Goal: Information Seeking & Learning: Learn about a topic

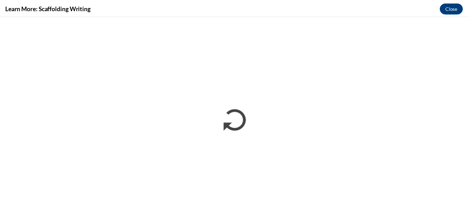
scroll to position [965, 0]
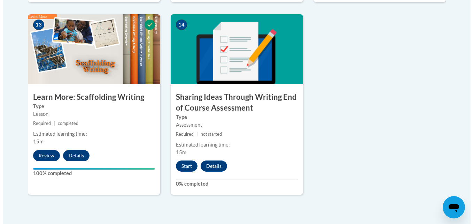
scroll to position [1003, 0]
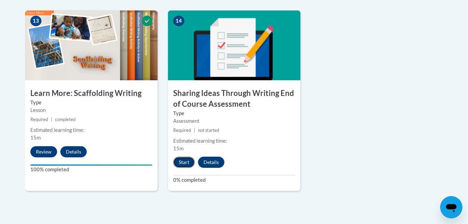
click at [184, 156] on button "Start" at bounding box center [184, 161] width 22 height 11
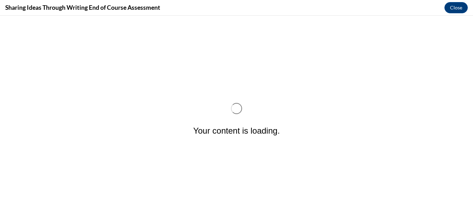
scroll to position [0, 0]
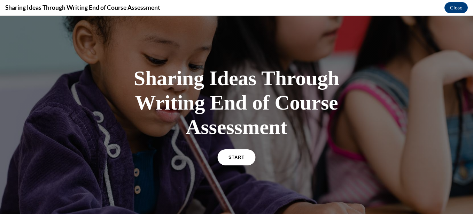
click at [229, 157] on span "START" at bounding box center [237, 157] width 16 height 5
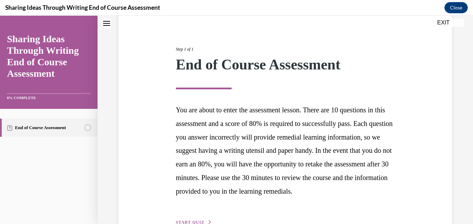
scroll to position [124, 0]
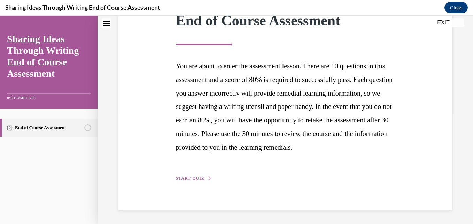
click at [202, 176] on span "START QUIZ" at bounding box center [190, 178] width 29 height 5
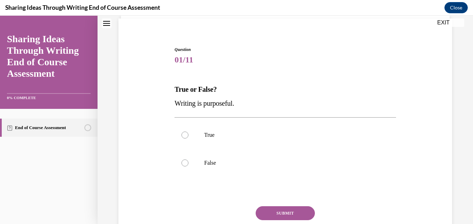
scroll to position [53, 0]
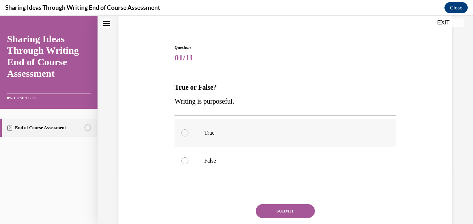
click at [224, 135] on p "True" at bounding box center [291, 132] width 174 height 7
click at [188, 135] on input "True" at bounding box center [185, 132] width 7 height 7
radio input "true"
click at [265, 208] on button "SUBMIT" at bounding box center [285, 211] width 59 height 14
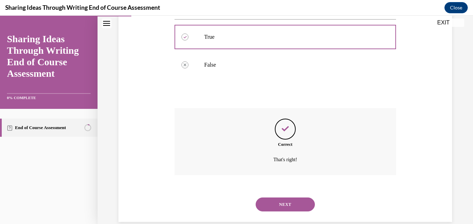
scroll to position [160, 0]
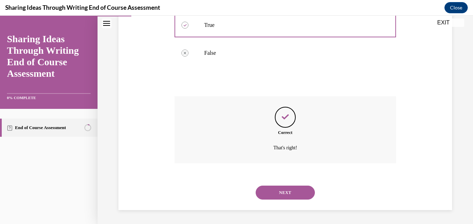
click at [281, 196] on button "NEXT" at bounding box center [285, 192] width 59 height 14
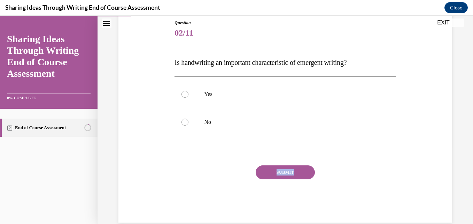
drag, startPoint x: 281, startPoint y: 196, endPoint x: 214, endPoint y: 161, distance: 76.2
click at [214, 161] on div "Question 02/11 Is handwriting an important characteristic of emergent writing? …" at bounding box center [285, 121] width 221 height 203
drag, startPoint x: 214, startPoint y: 161, endPoint x: 196, endPoint y: 96, distance: 67.0
click at [196, 96] on label "Yes" at bounding box center [285, 94] width 221 height 28
click at [188, 96] on input "Yes" at bounding box center [185, 94] width 7 height 7
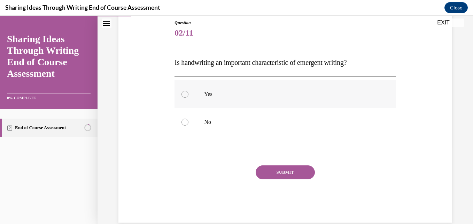
radio input "true"
click at [272, 171] on button "SUBMIT" at bounding box center [285, 172] width 59 height 14
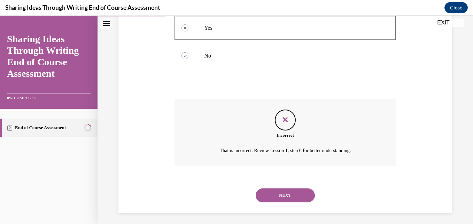
scroll to position [146, 0]
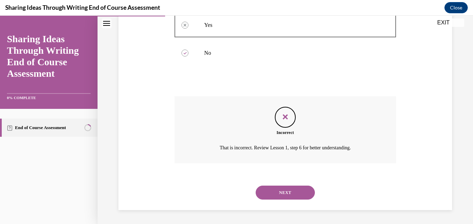
click at [282, 201] on div "NEXT" at bounding box center [285, 192] width 221 height 28
click at [276, 192] on button "NEXT" at bounding box center [285, 192] width 59 height 14
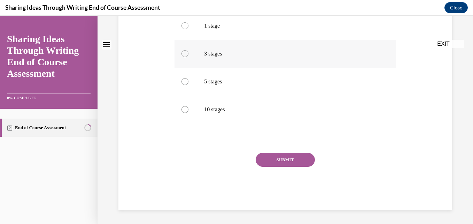
scroll to position [0, 0]
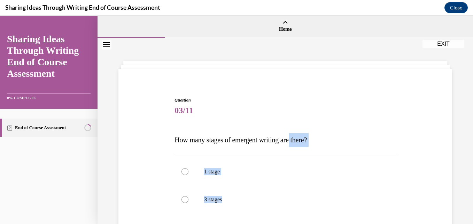
drag, startPoint x: 276, startPoint y: 192, endPoint x: 298, endPoint y: 144, distance: 53.6
click at [298, 144] on div "Question 03/11 How many stages of emergent writing are there? 1 stage 3 stages …" at bounding box center [285, 226] width 221 height 259
drag, startPoint x: 298, startPoint y: 144, endPoint x: 265, endPoint y: 133, distance: 34.5
click at [266, 133] on p "How many stages of emergent writing are there?" at bounding box center [285, 140] width 221 height 14
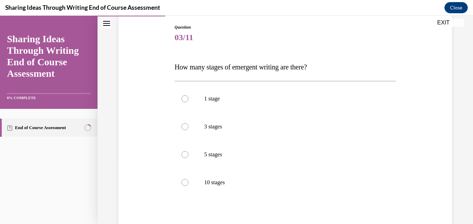
scroll to position [75, 0]
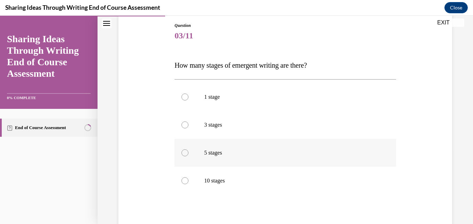
click at [246, 147] on label "5 stages" at bounding box center [285, 153] width 221 height 28
click at [188, 149] on input "5 stages" at bounding box center [185, 152] width 7 height 7
radio input "true"
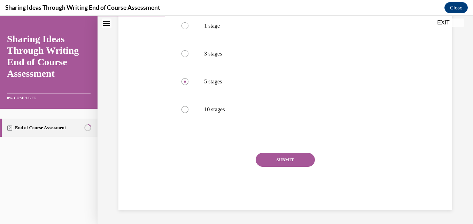
click at [271, 162] on button "SUBMIT" at bounding box center [285, 160] width 59 height 14
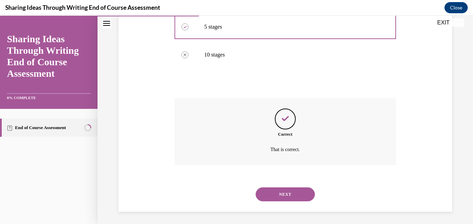
scroll to position [202, 0]
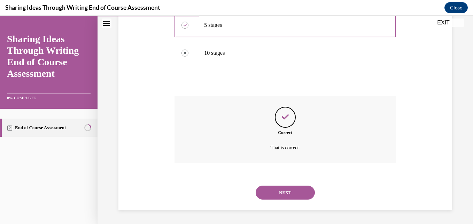
click at [284, 192] on button "NEXT" at bounding box center [285, 192] width 59 height 14
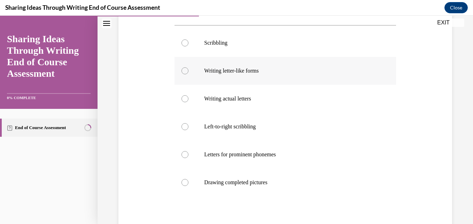
scroll to position [130, 0]
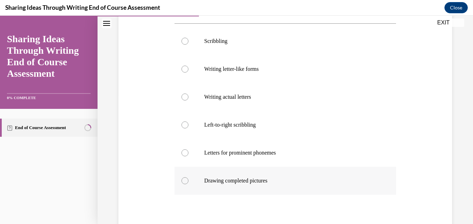
click at [260, 175] on label "Drawing completed pictures" at bounding box center [285, 181] width 221 height 28
click at [188, 177] on input "Drawing completed pictures" at bounding box center [185, 180] width 7 height 7
radio input "true"
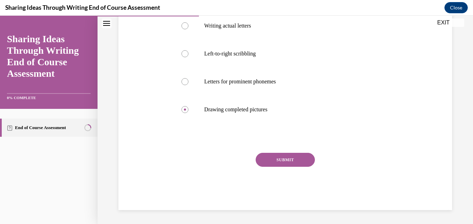
click at [283, 159] on button "SUBMIT" at bounding box center [285, 160] width 59 height 14
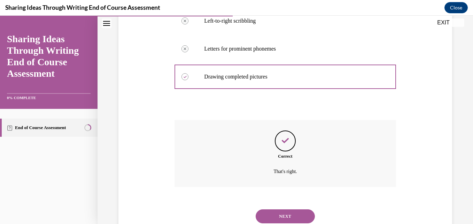
scroll to position [258, 0]
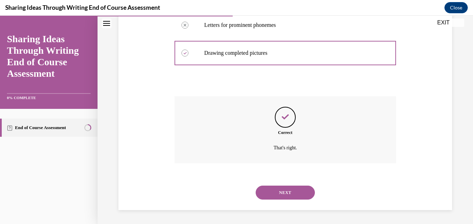
click at [278, 199] on button "NEXT" at bounding box center [285, 192] width 59 height 14
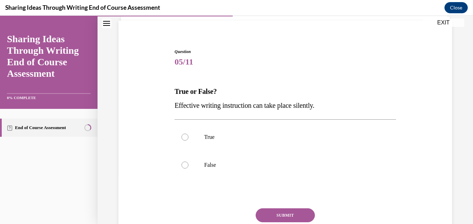
scroll to position [49, 0]
click at [182, 142] on label "True" at bounding box center [285, 137] width 221 height 28
click at [182, 140] on input "True" at bounding box center [185, 136] width 7 height 7
radio input "true"
click at [279, 215] on button "SUBMIT" at bounding box center [285, 215] width 59 height 14
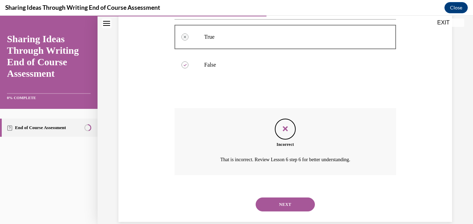
scroll to position [160, 0]
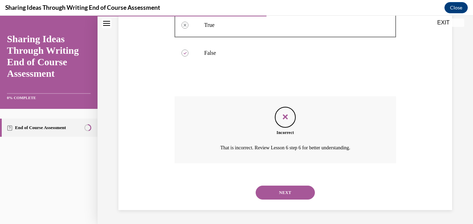
click at [273, 186] on button "NEXT" at bounding box center [285, 192] width 59 height 14
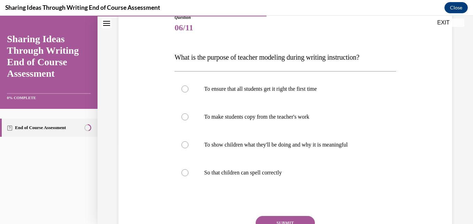
scroll to position [83, 0]
click at [186, 139] on label "To show children what they'll be doing and why it is meaningful" at bounding box center [285, 144] width 221 height 28
click at [186, 141] on input "To show children what they'll be doing and why it is meaningful" at bounding box center [185, 144] width 7 height 7
radio input "true"
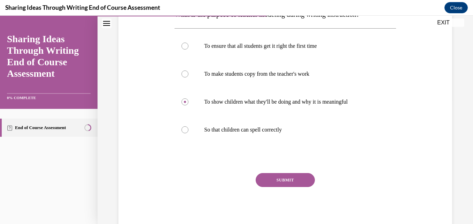
scroll to position [146, 0]
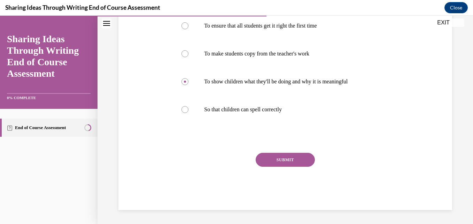
click at [272, 159] on button "SUBMIT" at bounding box center [285, 160] width 59 height 14
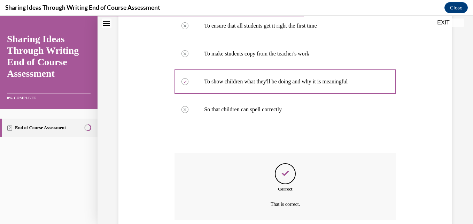
scroll to position [202, 0]
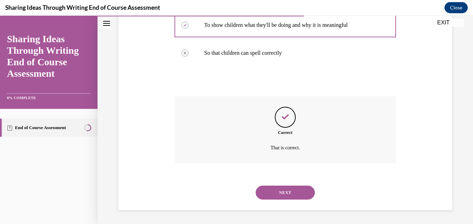
click at [283, 188] on button "NEXT" at bounding box center [285, 192] width 59 height 14
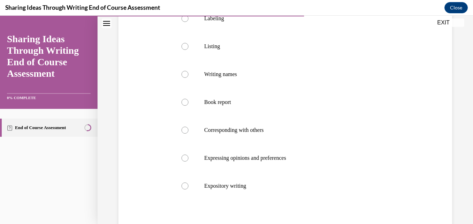
scroll to position [165, 0]
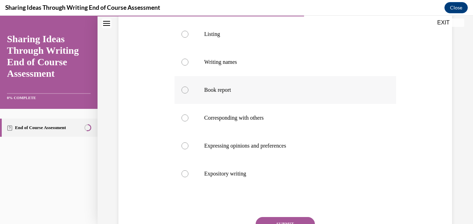
click at [196, 86] on label "Book report" at bounding box center [285, 90] width 221 height 28
click at [188, 86] on input "Book report" at bounding box center [185, 89] width 7 height 7
radio input "true"
click at [288, 218] on button "SUBMIT" at bounding box center [285, 224] width 59 height 14
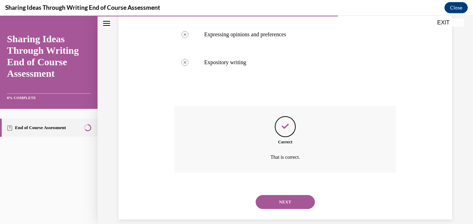
scroll to position [286, 0]
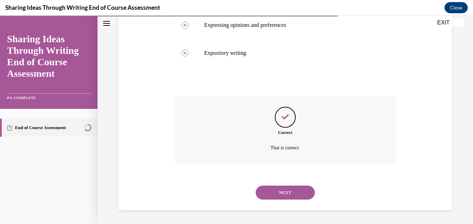
click at [289, 190] on button "NEXT" at bounding box center [285, 192] width 59 height 14
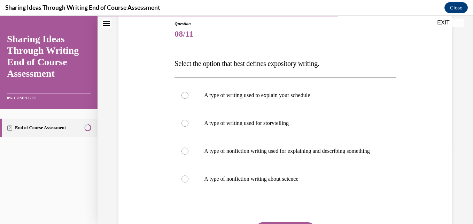
scroll to position [77, 0]
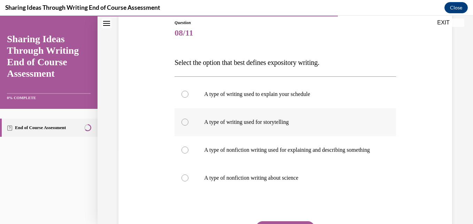
click at [180, 126] on label "A type of writing used for storytelling" at bounding box center [285, 122] width 221 height 28
click at [182, 125] on input "A type of writing used for storytelling" at bounding box center [185, 121] width 7 height 7
radio input "true"
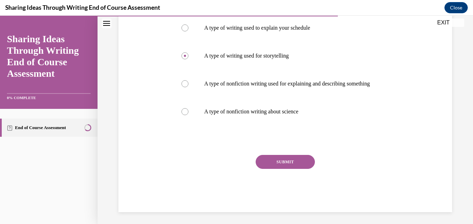
scroll to position [147, 0]
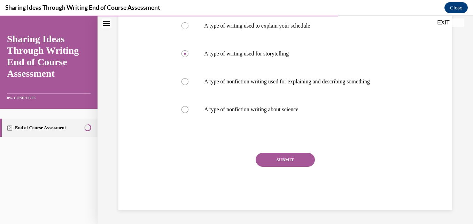
click at [291, 164] on button "SUBMIT" at bounding box center [285, 160] width 59 height 14
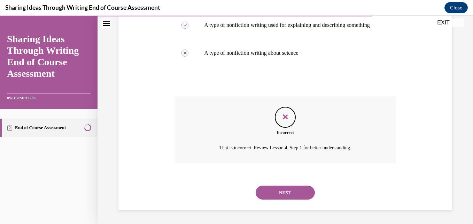
scroll to position [209, 0]
click at [287, 188] on button "NEXT" at bounding box center [285, 192] width 59 height 14
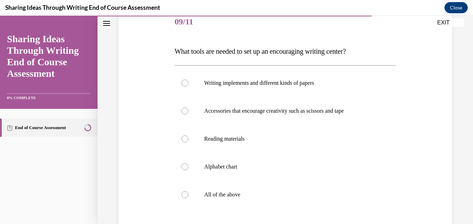
scroll to position [89, 0]
click at [261, 90] on label "Writing implements and different kinds of papers" at bounding box center [285, 82] width 221 height 28
click at [188, 86] on input "Writing implements and different kinds of papers" at bounding box center [185, 82] width 7 height 7
radio input "true"
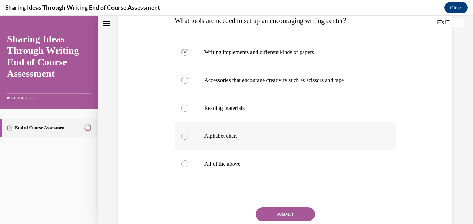
scroll to position [119, 0]
click at [263, 172] on label "All of the above" at bounding box center [285, 164] width 221 height 28
click at [188, 167] on input "All of the above" at bounding box center [185, 163] width 7 height 7
radio input "true"
click at [257, 166] on p "All of the above" at bounding box center [291, 163] width 174 height 7
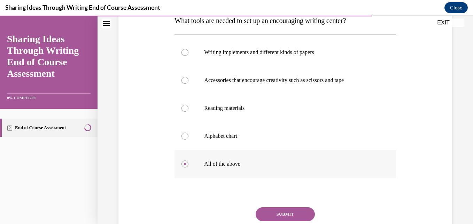
click at [188, 166] on input "All of the above" at bounding box center [185, 163] width 7 height 7
click at [278, 209] on button "SUBMIT" at bounding box center [285, 214] width 59 height 14
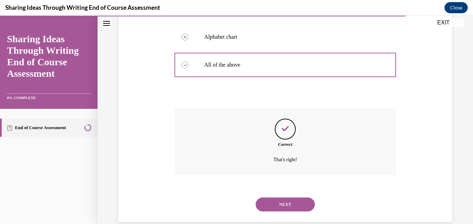
scroll to position [230, 0]
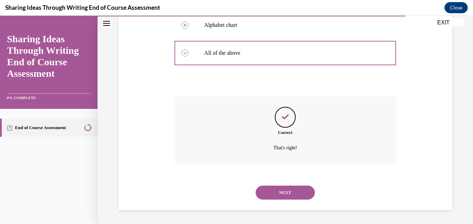
click at [278, 193] on button "NEXT" at bounding box center [285, 192] width 59 height 14
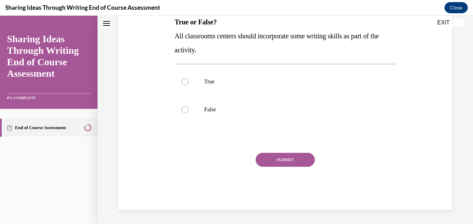
scroll to position [0, 0]
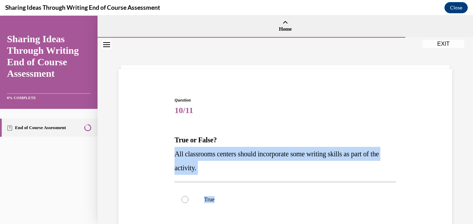
drag, startPoint x: 278, startPoint y: 193, endPoint x: 223, endPoint y: 141, distance: 75.2
click at [223, 141] on div "Question 10/11 True or False? All classrooms centers should incorporate some wr…" at bounding box center [285, 212] width 221 height 231
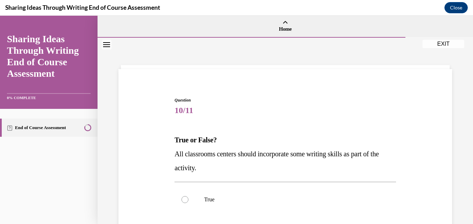
drag, startPoint x: 223, startPoint y: 141, endPoint x: 182, endPoint y: 134, distance: 42.0
click at [182, 134] on p "True or False?" at bounding box center [285, 140] width 221 height 14
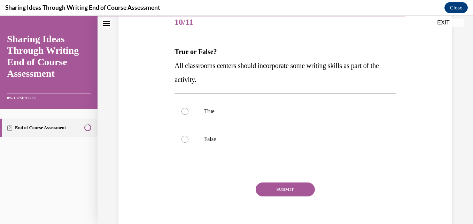
scroll to position [90, 0]
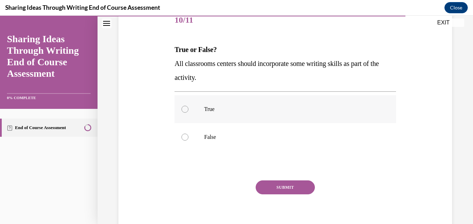
click at [194, 109] on label "True" at bounding box center [285, 109] width 221 height 28
click at [188, 109] on input "True" at bounding box center [185, 109] width 7 height 7
radio input "true"
click at [274, 191] on button "SUBMIT" at bounding box center [285, 187] width 59 height 14
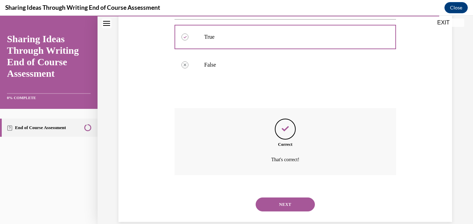
scroll to position [174, 0]
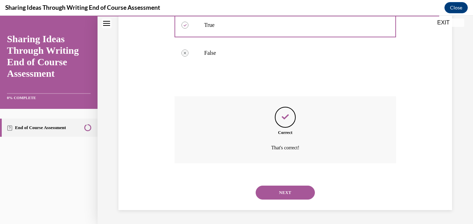
click at [277, 188] on button "NEXT" at bounding box center [285, 192] width 59 height 14
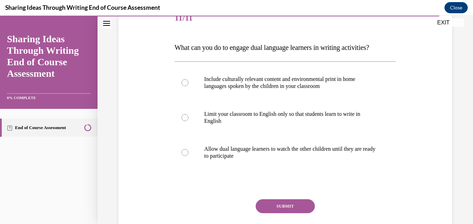
scroll to position [93, 0]
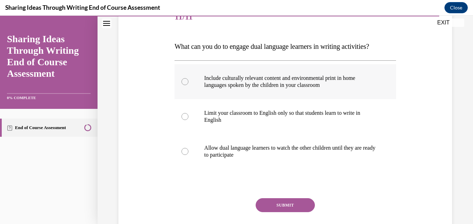
click at [217, 77] on p "Include culturally relevant content and environmental print in home languages s…" at bounding box center [291, 82] width 174 height 14
click at [188, 78] on input "Include culturally relevant content and environmental print in home languages s…" at bounding box center [185, 81] width 7 height 7
radio input "true"
click at [271, 211] on button "SUBMIT" at bounding box center [285, 205] width 59 height 14
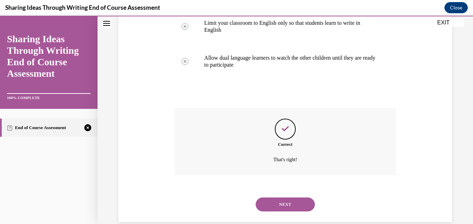
scroll to position [195, 0]
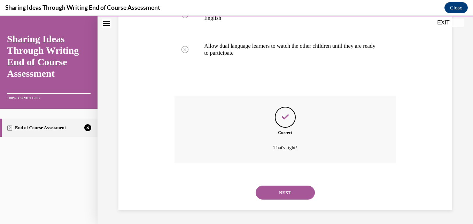
click at [284, 191] on button "NEXT" at bounding box center [285, 192] width 59 height 14
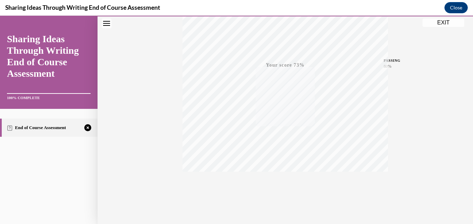
scroll to position [149, 0]
click at [282, 177] on div "TAKE AGAIN" at bounding box center [285, 177] width 25 height 16
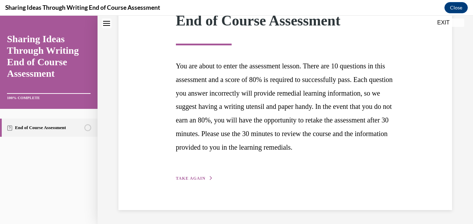
scroll to position [124, 0]
click at [194, 176] on span "TAKE AGAIN" at bounding box center [191, 178] width 30 height 5
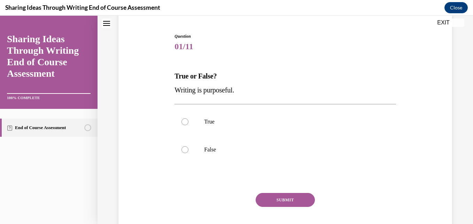
scroll to position [66, 0]
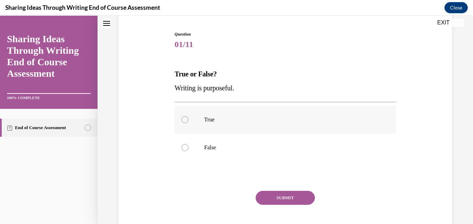
click at [215, 109] on label "True" at bounding box center [285, 120] width 221 height 28
click at [188, 116] on input "True" at bounding box center [185, 119] width 7 height 7
radio input "true"
click at [264, 200] on button "SUBMIT" at bounding box center [285, 198] width 59 height 14
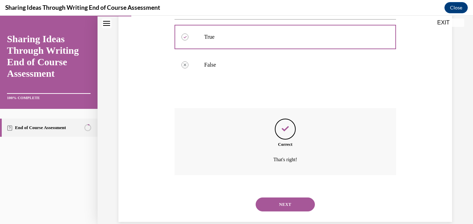
scroll to position [160, 0]
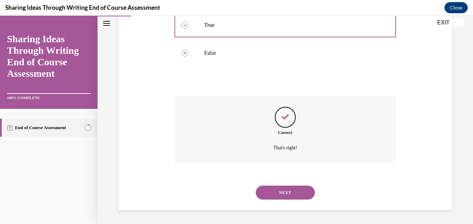
click at [275, 195] on button "NEXT" at bounding box center [285, 192] width 59 height 14
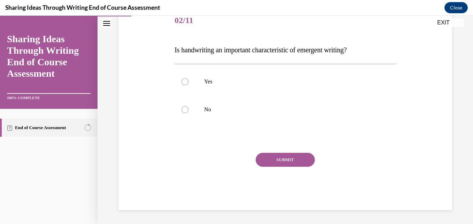
scroll to position [77, 0]
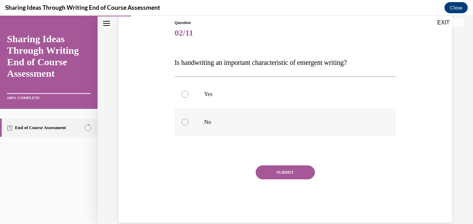
click at [192, 126] on label "No" at bounding box center [285, 122] width 221 height 28
click at [188, 125] on input "No" at bounding box center [185, 121] width 7 height 7
radio input "true"
click at [261, 168] on button "SUBMIT" at bounding box center [285, 172] width 59 height 14
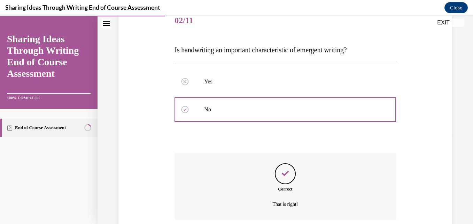
scroll to position [146, 0]
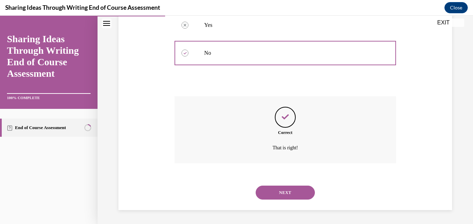
click at [261, 172] on div "Correct That is right!" at bounding box center [285, 134] width 221 height 77
drag, startPoint x: 261, startPoint y: 172, endPoint x: 272, endPoint y: 194, distance: 25.2
click at [272, 194] on button "NEXT" at bounding box center [285, 192] width 59 height 14
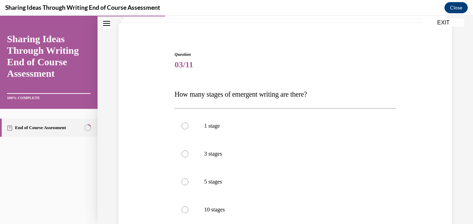
scroll to position [68, 0]
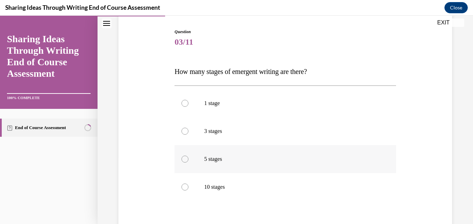
click at [210, 157] on p "5 stages" at bounding box center [291, 158] width 174 height 7
click at [188, 157] on input "5 stages" at bounding box center [185, 158] width 7 height 7
radio input "true"
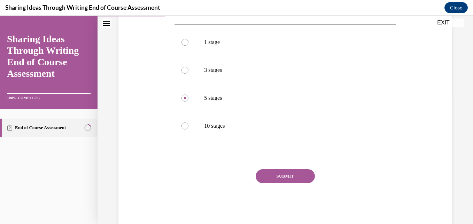
scroll to position [146, 0]
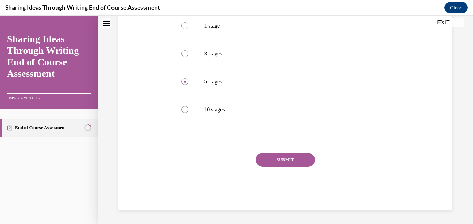
click at [268, 163] on button "SUBMIT" at bounding box center [285, 160] width 59 height 14
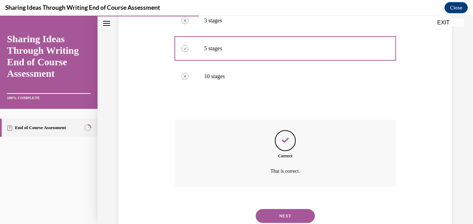
scroll to position [202, 0]
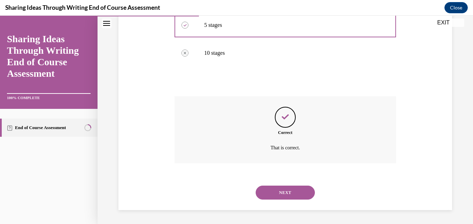
click at [263, 197] on button "NEXT" at bounding box center [285, 192] width 59 height 14
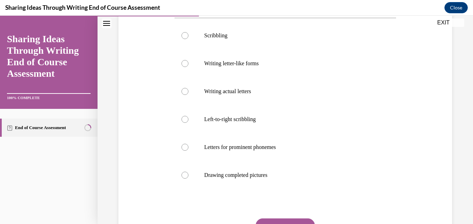
scroll to position [144, 0]
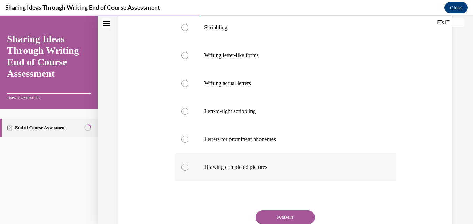
click at [210, 171] on label "Drawing completed pictures" at bounding box center [285, 167] width 221 height 28
click at [188, 170] on input "Drawing completed pictures" at bounding box center [185, 166] width 7 height 7
radio input "true"
click at [286, 213] on button "SUBMIT" at bounding box center [285, 217] width 59 height 14
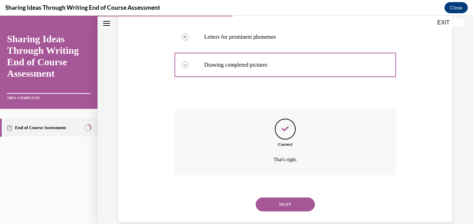
scroll to position [258, 0]
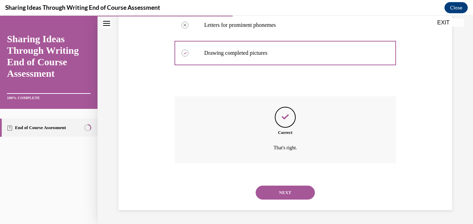
click at [263, 193] on button "NEXT" at bounding box center [285, 192] width 59 height 14
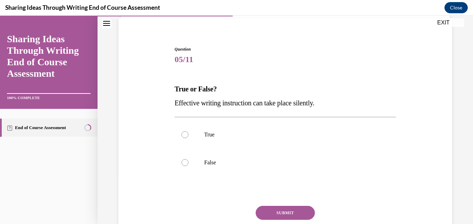
scroll to position [51, 0]
click at [186, 162] on div at bounding box center [185, 162] width 7 height 7
click at [186, 162] on input "False" at bounding box center [185, 162] width 7 height 7
radio input "true"
click at [287, 215] on button "SUBMIT" at bounding box center [285, 212] width 59 height 14
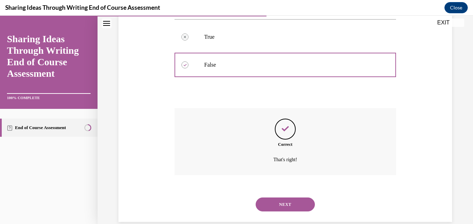
scroll to position [160, 0]
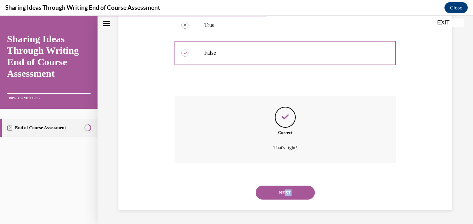
drag, startPoint x: 288, startPoint y: 203, endPoint x: 283, endPoint y: 193, distance: 10.9
click at [283, 193] on div "NEXT" at bounding box center [285, 192] width 221 height 28
click at [283, 193] on button "NEXT" at bounding box center [285, 192] width 59 height 14
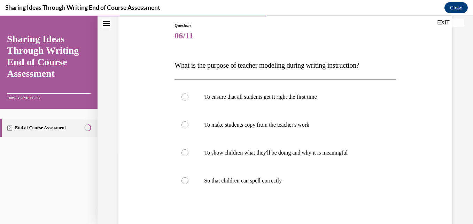
scroll to position [77, 0]
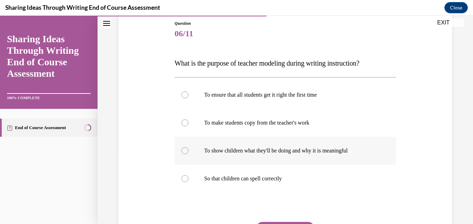
click at [225, 153] on p "To show children what they'll be doing and why it is meaningful" at bounding box center [291, 150] width 174 height 7
click at [188, 153] on input "To show children what they'll be doing and why it is meaningful" at bounding box center [185, 150] width 7 height 7
radio input "true"
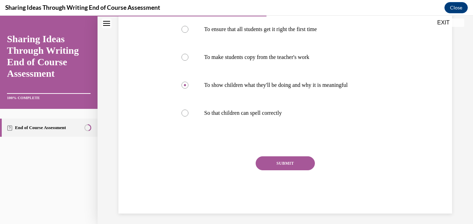
scroll to position [142, 0]
drag, startPoint x: 266, startPoint y: 170, endPoint x: 265, endPoint y: 167, distance: 4.0
click at [265, 167] on div "SUBMIT" at bounding box center [285, 173] width 221 height 35
click at [265, 167] on button "SUBMIT" at bounding box center [285, 163] width 59 height 14
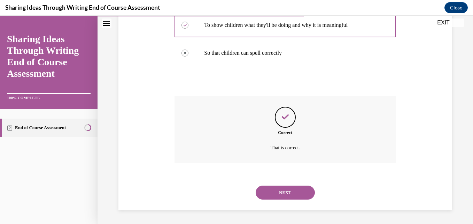
scroll to position [201, 0]
click at [275, 191] on button "NEXT" at bounding box center [285, 193] width 59 height 14
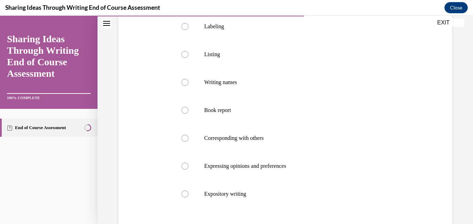
scroll to position [145, 0]
click at [205, 106] on label "Book report" at bounding box center [285, 110] width 221 height 28
click at [188, 106] on input "Book report" at bounding box center [185, 109] width 7 height 7
radio input "true"
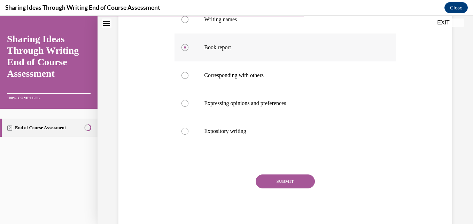
scroll to position [219, 0]
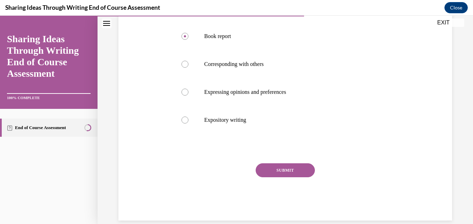
click at [260, 165] on button "SUBMIT" at bounding box center [285, 170] width 59 height 14
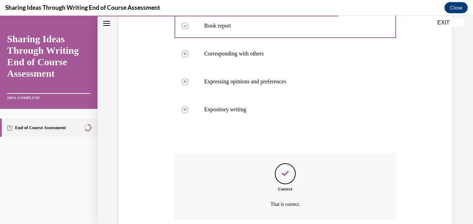
scroll to position [286, 0]
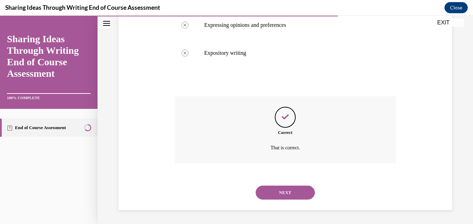
click at [267, 191] on button "NEXT" at bounding box center [285, 192] width 59 height 14
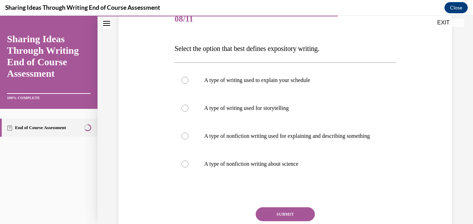
scroll to position [92, 0]
click at [243, 149] on label "A type of nonfiction writing used for explaining and describing something" at bounding box center [285, 136] width 221 height 28
click at [188, 139] on input "A type of nonfiction writing used for explaining and describing something" at bounding box center [185, 135] width 7 height 7
radio input "true"
click at [293, 214] on button "SUBMIT" at bounding box center [285, 214] width 59 height 14
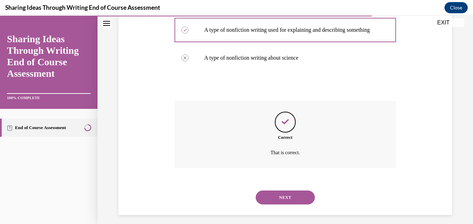
scroll to position [209, 0]
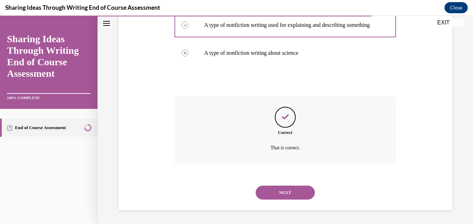
click at [283, 191] on button "NEXT" at bounding box center [285, 192] width 59 height 14
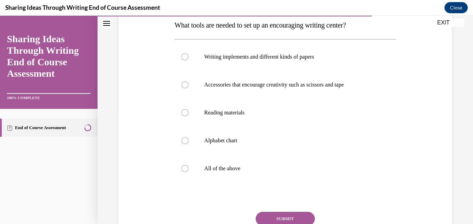
scroll to position [125, 0]
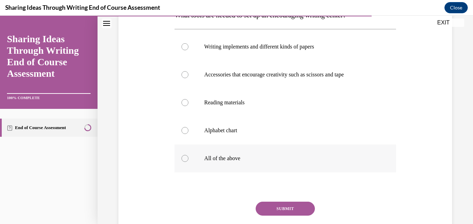
click at [194, 161] on label "All of the above" at bounding box center [285, 158] width 221 height 28
click at [188, 161] on input "All of the above" at bounding box center [185, 158] width 7 height 7
radio input "true"
click at [277, 203] on button "SUBMIT" at bounding box center [285, 208] width 59 height 14
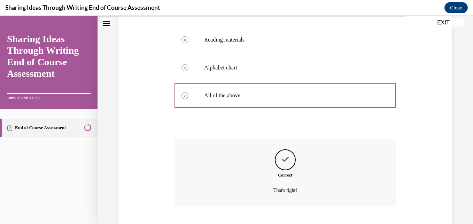
scroll to position [230, 0]
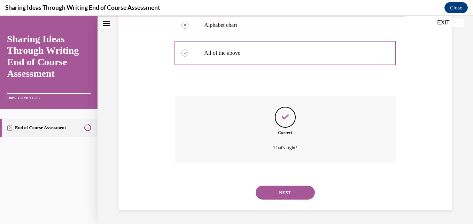
click at [290, 192] on button "NEXT" at bounding box center [285, 192] width 59 height 14
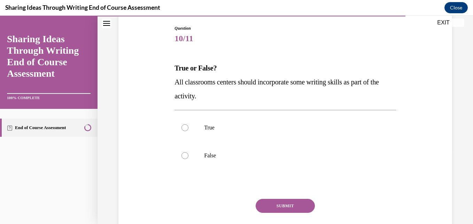
scroll to position [73, 0]
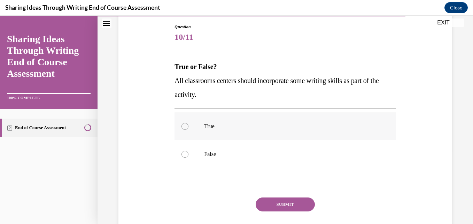
click at [205, 131] on label "True" at bounding box center [285, 126] width 221 height 28
click at [188, 130] on input "True" at bounding box center [185, 126] width 7 height 7
radio input "true"
click at [272, 201] on button "SUBMIT" at bounding box center [285, 204] width 59 height 14
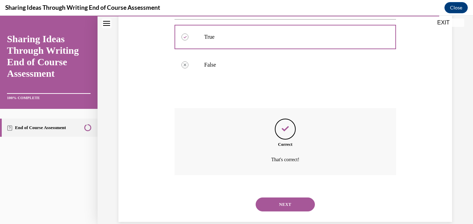
scroll to position [174, 0]
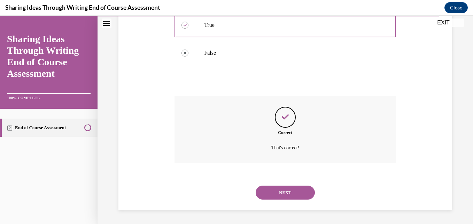
click at [269, 192] on button "NEXT" at bounding box center [285, 192] width 59 height 14
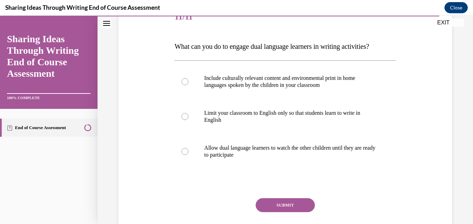
scroll to position [99, 0]
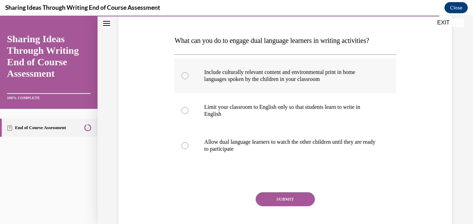
click at [206, 84] on label "Include culturally relevant content and environmental print in home languages s…" at bounding box center [285, 75] width 221 height 35
click at [188, 79] on input "Include culturally relevant content and environmental print in home languages s…" at bounding box center [185, 75] width 7 height 7
radio input "true"
click at [273, 199] on button "SUBMIT" at bounding box center [285, 199] width 59 height 14
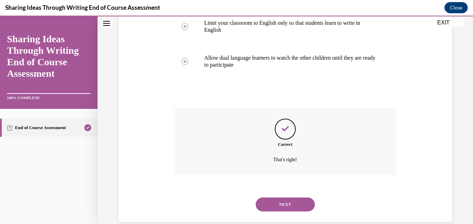
scroll to position [195, 0]
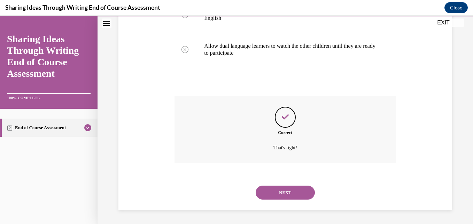
click at [289, 188] on button "NEXT" at bounding box center [285, 192] width 59 height 14
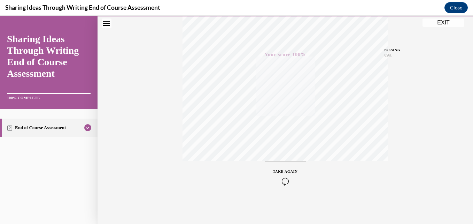
scroll to position [0, 0]
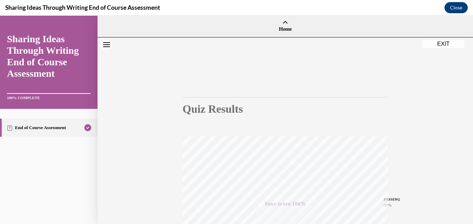
click at [441, 40] on button "EXIT" at bounding box center [444, 44] width 42 height 8
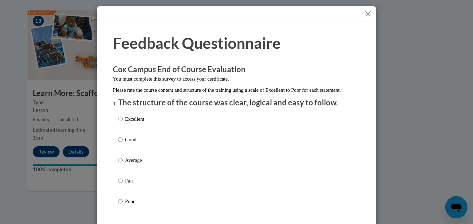
click at [133, 132] on label "Excellent" at bounding box center [131, 124] width 26 height 19
click at [123, 123] on input "Excellent" at bounding box center [120, 119] width 5 height 8
radio input "true"
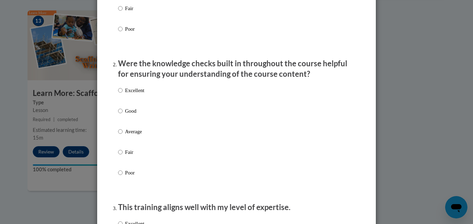
scroll to position [173, 0]
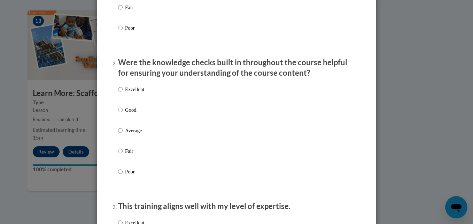
click at [134, 93] on p "Excellent" at bounding box center [134, 89] width 19 height 8
click at [123, 93] on input "Excellent" at bounding box center [120, 89] width 5 height 8
radio input "true"
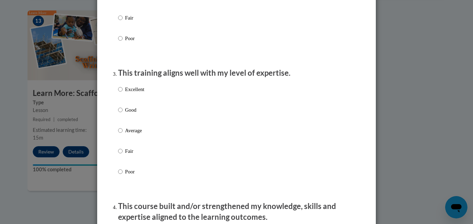
scroll to position [344, 0]
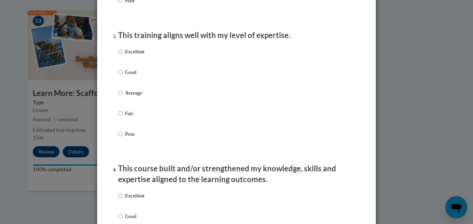
click at [130, 67] on label "Excellent" at bounding box center [131, 57] width 26 height 19
click at [123, 55] on input "Excellent" at bounding box center [120, 52] width 5 height 8
radio input "true"
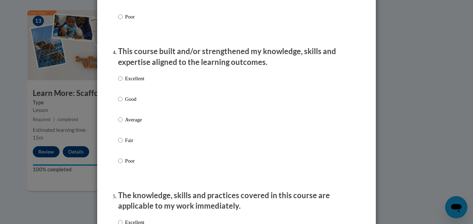
scroll to position [464, 0]
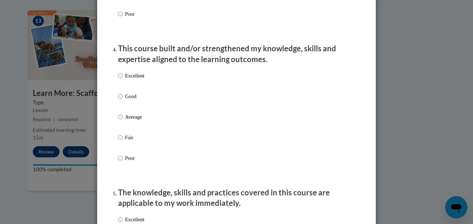
click at [132, 79] on p "Excellent" at bounding box center [134, 76] width 19 height 8
click at [123, 79] on input "Excellent" at bounding box center [120, 76] width 5 height 8
radio input "true"
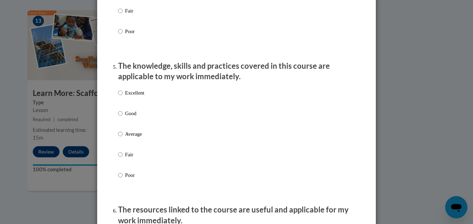
scroll to position [625, 0]
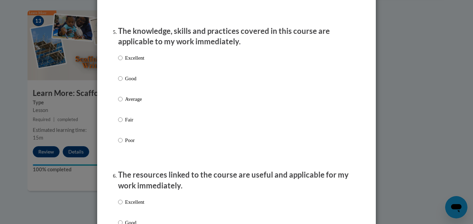
click at [134, 69] on label "Excellent" at bounding box center [131, 63] width 26 height 19
click at [123, 62] on input "Excellent" at bounding box center [120, 58] width 5 height 8
radio input "true"
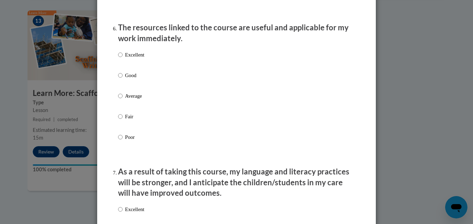
scroll to position [778, 0]
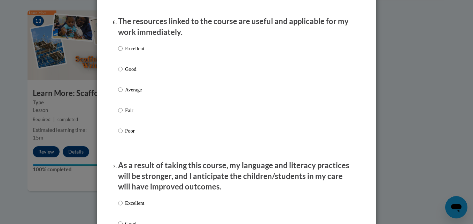
click at [135, 49] on div "Excellent Good Average Fair Poor" at bounding box center [131, 95] width 26 height 108
click at [136, 51] on p "Excellent" at bounding box center [134, 49] width 19 height 8
click at [123, 51] on input "Excellent" at bounding box center [120, 49] width 5 height 8
radio input "true"
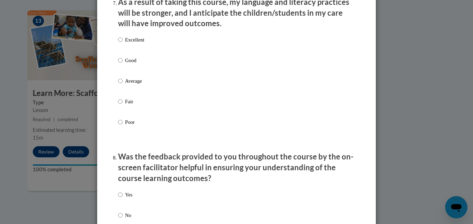
click at [136, 51] on label "Excellent" at bounding box center [131, 45] width 26 height 19
click at [123, 44] on input "Excellent" at bounding box center [120, 40] width 5 height 8
radio input "true"
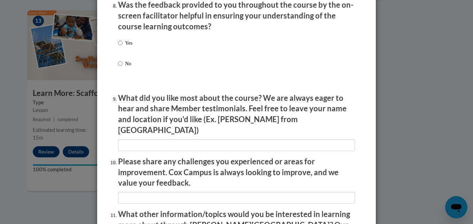
scroll to position [1106, 0]
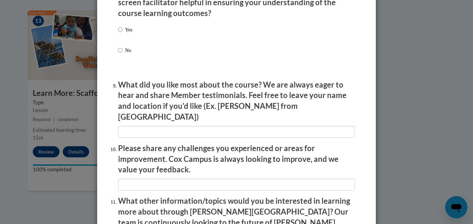
click at [137, 43] on div "Yes No" at bounding box center [236, 48] width 237 height 52
click at [132, 31] on div "Yes No" at bounding box center [236, 48] width 237 height 52
click at [121, 34] on label "Yes" at bounding box center [125, 35] width 14 height 19
click at [121, 33] on input "Yes" at bounding box center [120, 30] width 5 height 8
radio input "true"
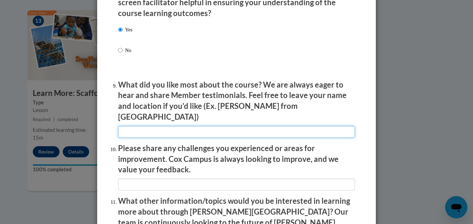
click at [196, 128] on input "textbox" at bounding box center [236, 132] width 237 height 12
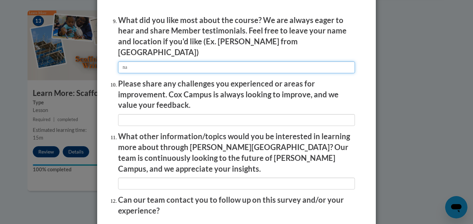
scroll to position [1171, 0]
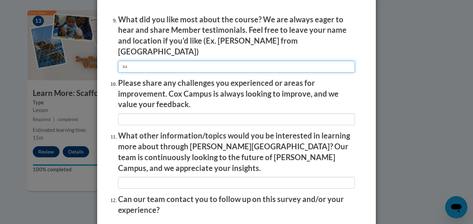
type input "na"
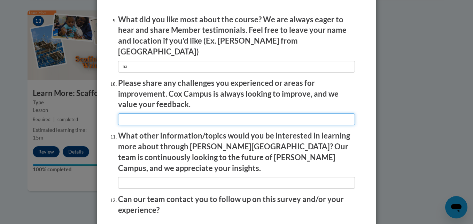
click at [188, 116] on input "textbox" at bounding box center [236, 119] width 237 height 12
type input "na"
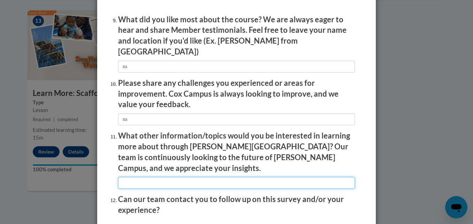
click at [173, 177] on input "textbox" at bounding box center [236, 183] width 237 height 12
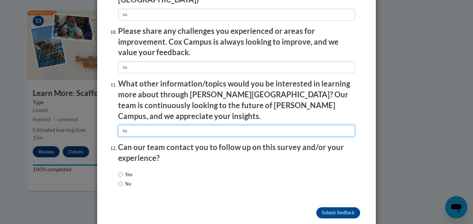
scroll to position [1224, 0]
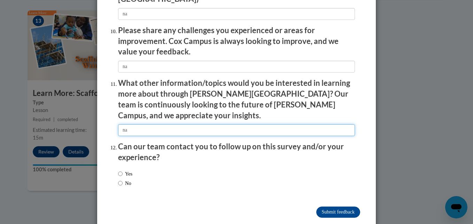
type input "na"
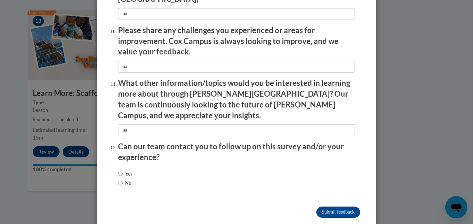
click at [130, 179] on label "No" at bounding box center [124, 183] width 13 height 8
click at [123, 179] on input "No" at bounding box center [120, 183] width 5 height 8
radio input "true"
click at [342, 206] on input "Submit feedback" at bounding box center [338, 211] width 44 height 11
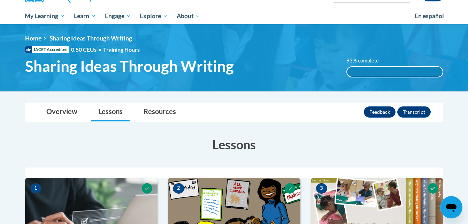
scroll to position [65, 0]
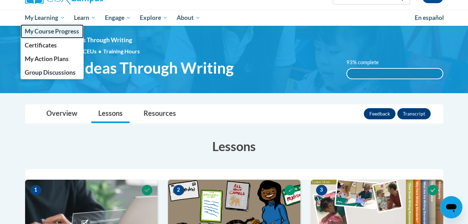
click at [68, 31] on span "My Course Progress" at bounding box center [52, 31] width 54 height 7
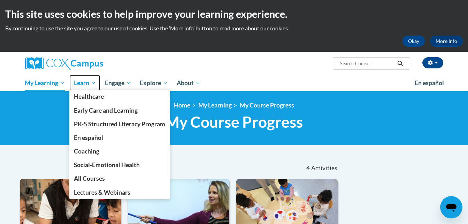
click at [89, 83] on span "Learn" at bounding box center [85, 83] width 22 height 8
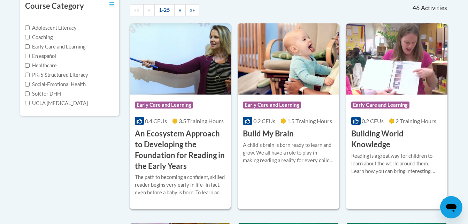
scroll to position [163, 0]
